Goal: Information Seeking & Learning: Learn about a topic

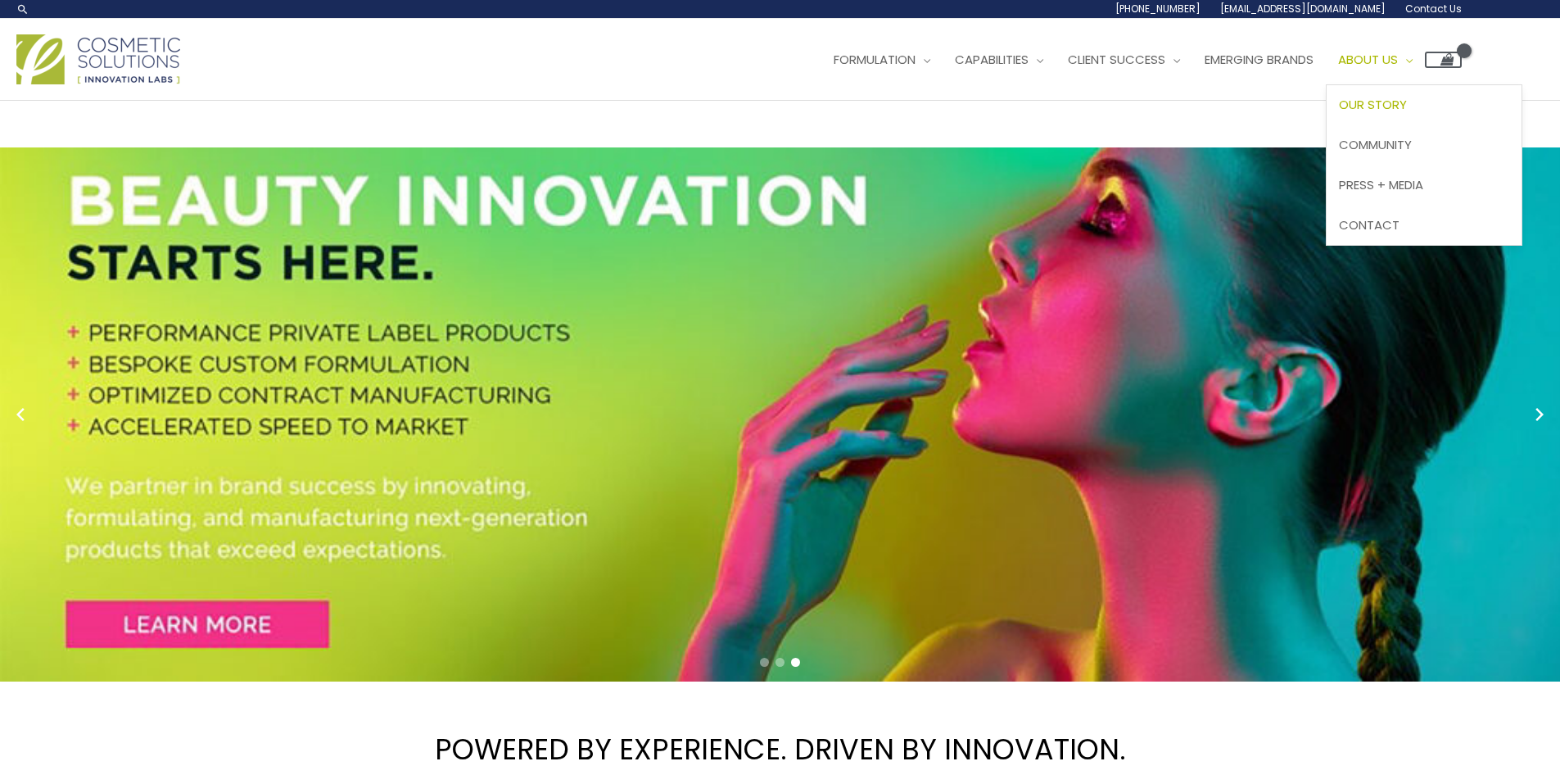
click at [1407, 103] on span "Our Story" at bounding box center [1373, 104] width 68 height 17
